Goal: Information Seeking & Learning: Learn about a topic

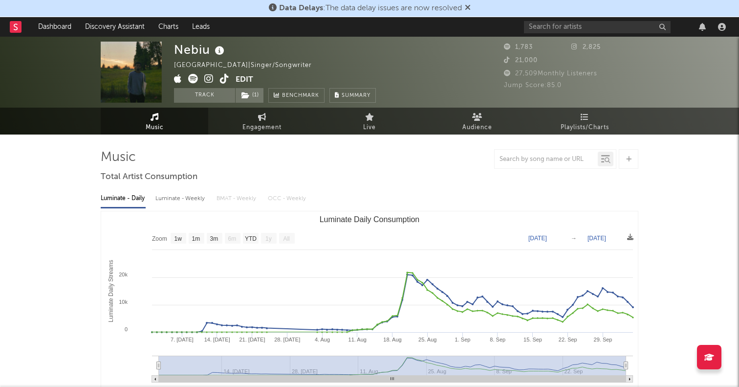
select select "1w"
click at [223, 76] on icon at bounding box center [224, 79] width 9 height 10
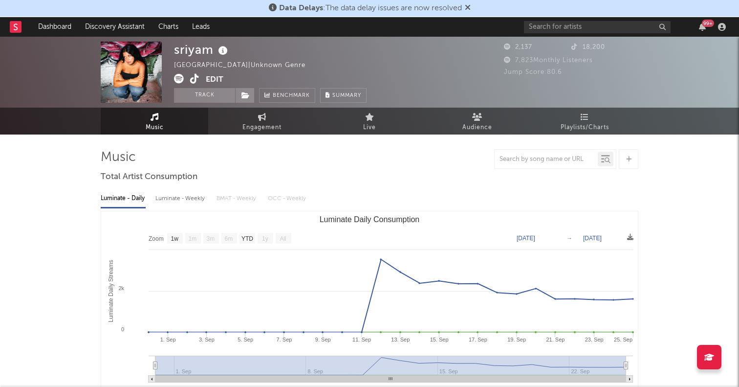
select select "1w"
click at [194, 74] on icon at bounding box center [194, 79] width 9 height 10
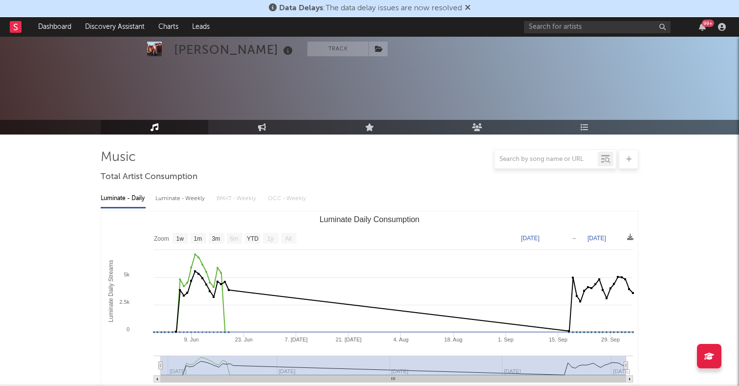
select select "1w"
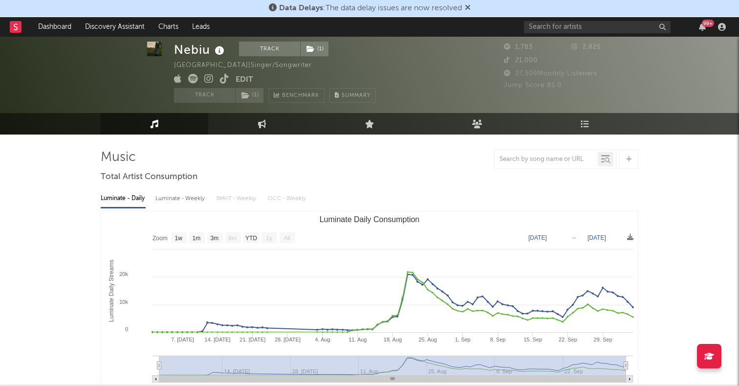
select select "1w"
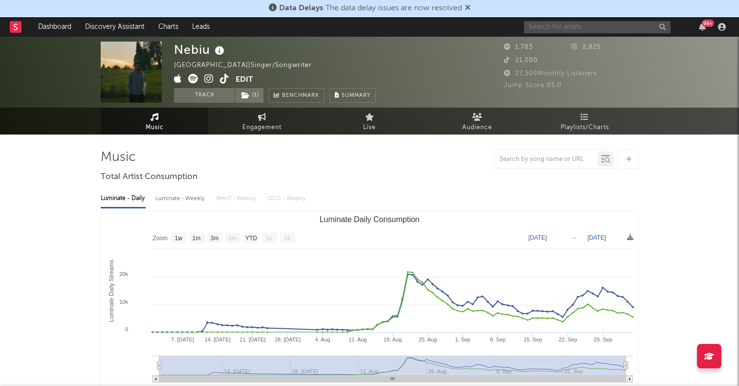
click at [594, 29] on input "text" at bounding box center [597, 27] width 147 height 12
click at [578, 31] on input "[PERSON_NAME] 23" at bounding box center [597, 27] width 147 height 12
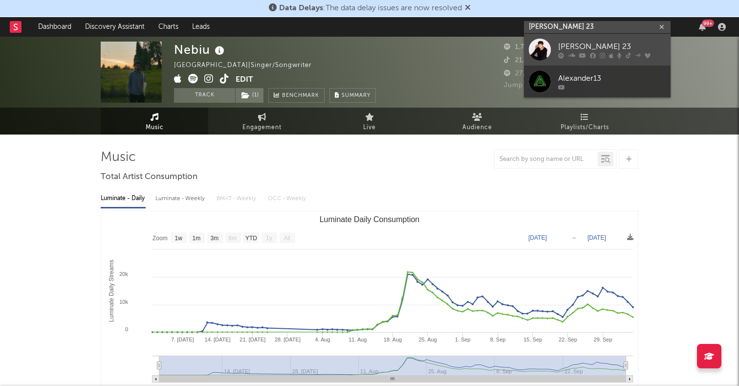
type input "[PERSON_NAME] 23"
click at [539, 52] on div at bounding box center [540, 50] width 22 height 22
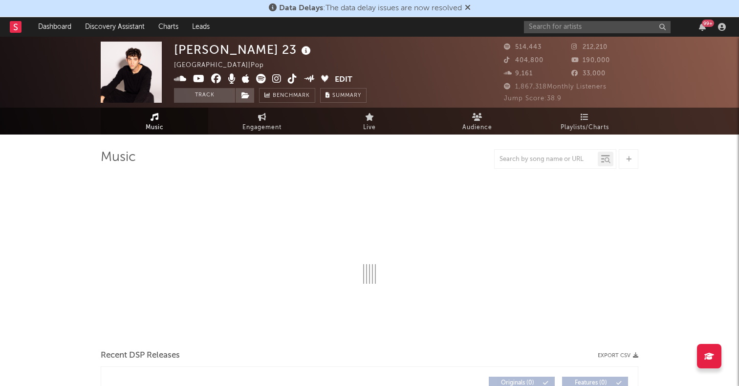
select select "6m"
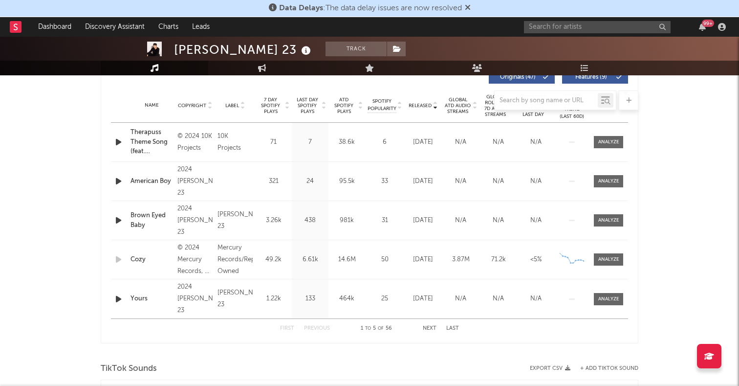
scroll to position [382, 0]
click at [71, 26] on link "Dashboard" at bounding box center [54, 27] width 47 height 20
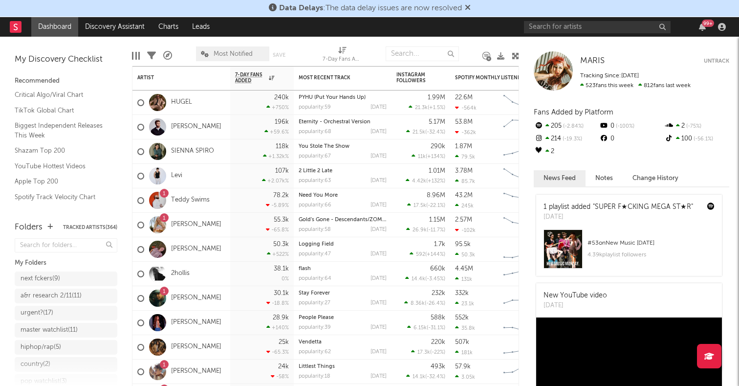
click at [590, 33] on div "99 +" at bounding box center [626, 27] width 205 height 20
click at [584, 59] on span "MARIS" at bounding box center [592, 61] width 24 height 8
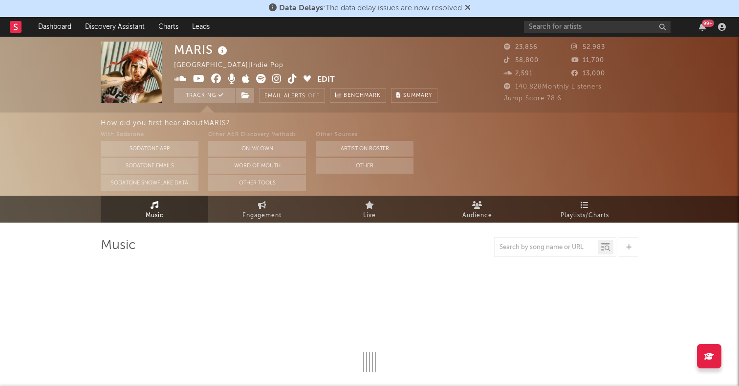
select select "6m"
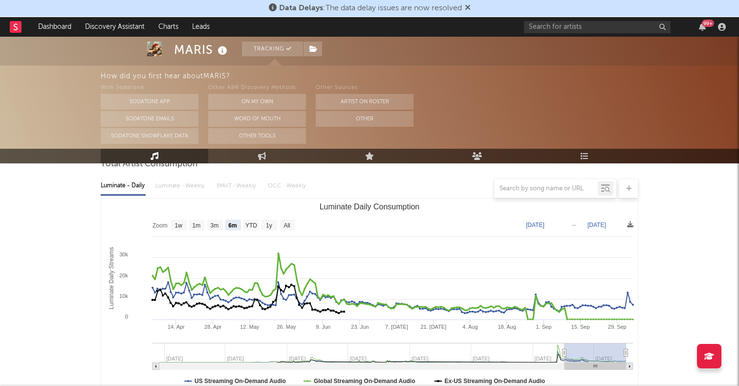
scroll to position [94, 0]
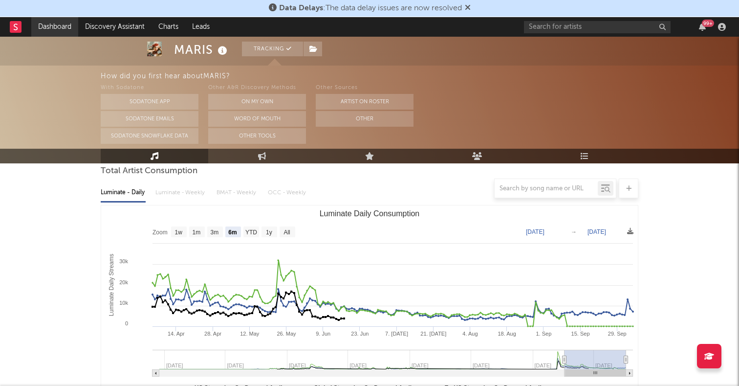
click at [50, 17] on link "Dashboard" at bounding box center [54, 27] width 47 height 20
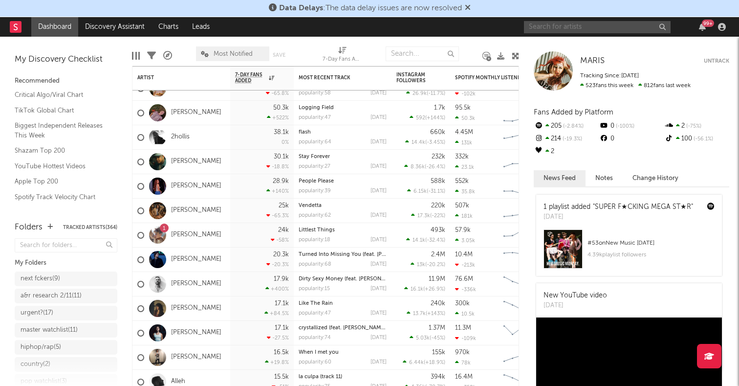
click at [554, 28] on input "text" at bounding box center [597, 27] width 147 height 12
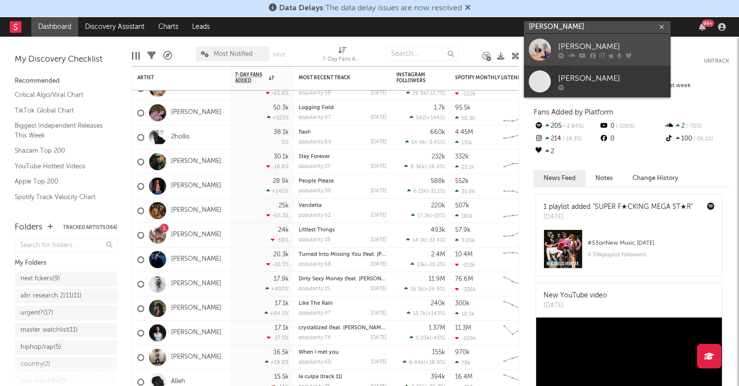
type input "[PERSON_NAME]"
click at [535, 39] on div at bounding box center [540, 50] width 22 height 22
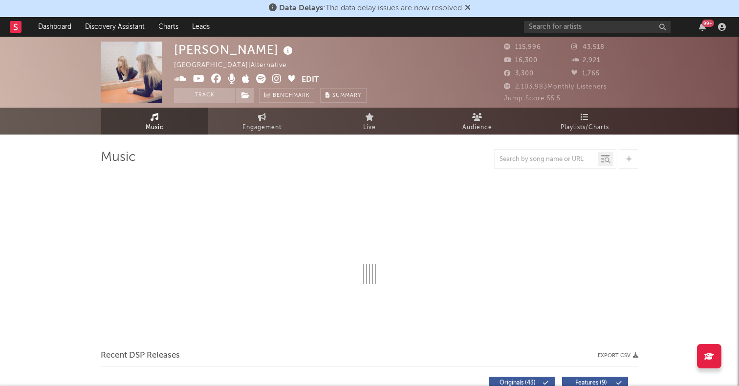
select select "6m"
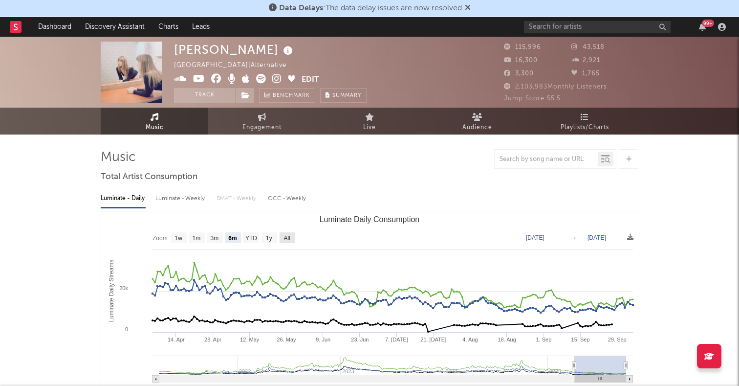
click at [287, 237] on text "All" at bounding box center [286, 238] width 6 height 7
select select "All"
type input "[DATE]"
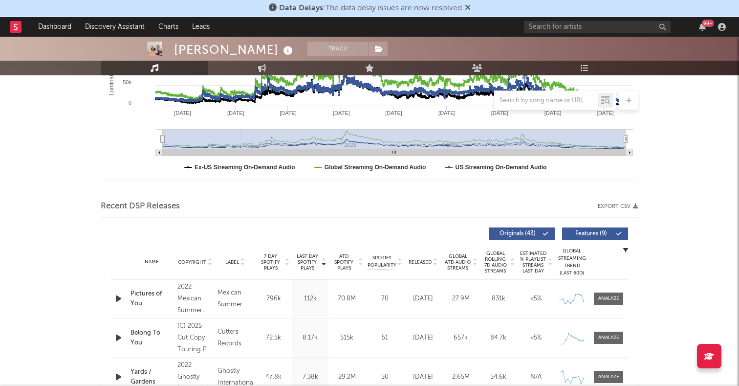
scroll to position [227, 0]
